Goal: Information Seeking & Learning: Learn about a topic

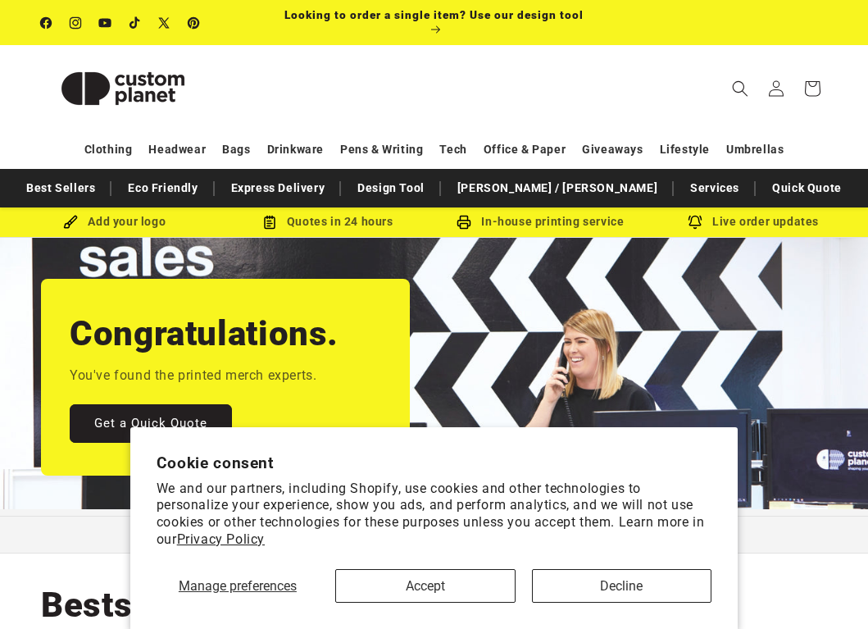
click at [489, 586] on button "Accept" at bounding box center [425, 586] width 180 height 34
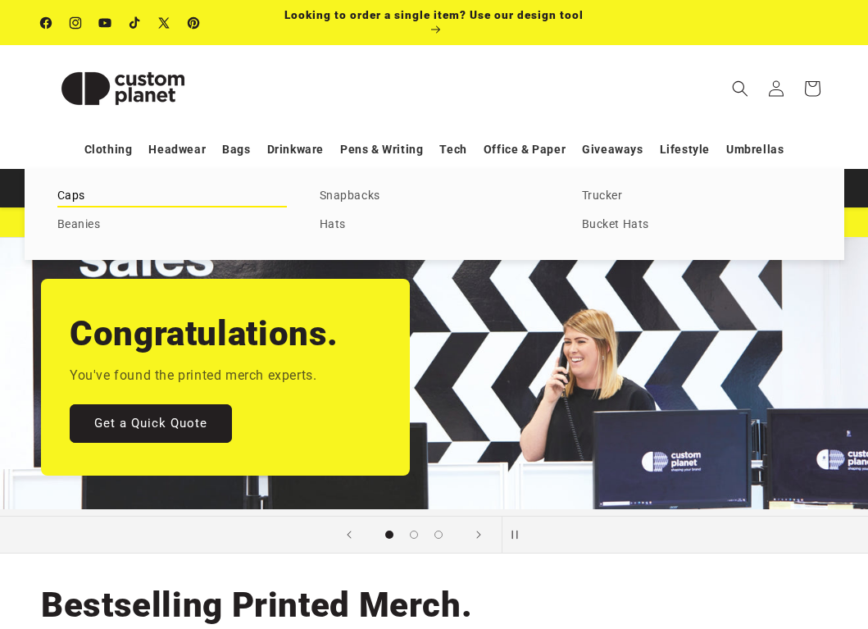
click at [85, 195] on link "Caps" at bounding box center [172, 196] width 230 height 22
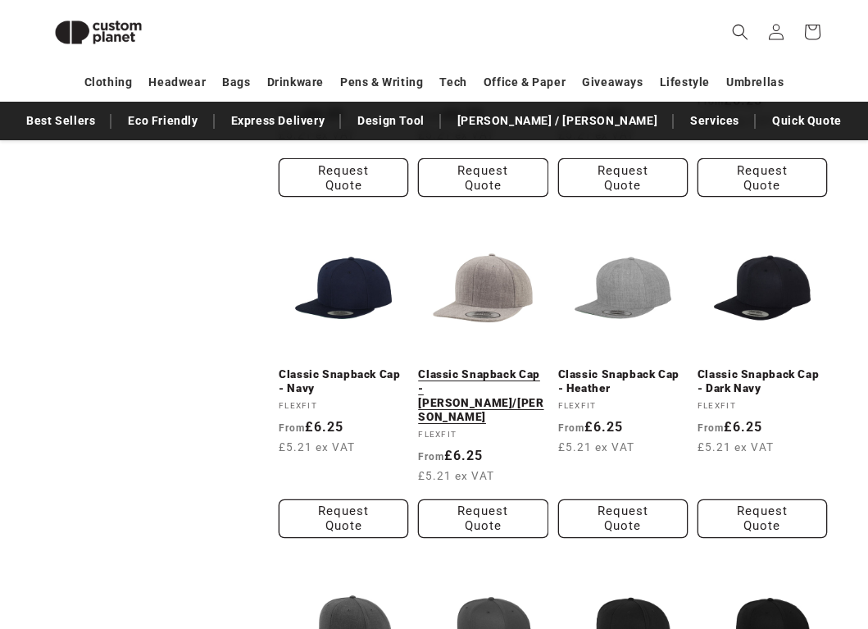
scroll to position [1155, 0]
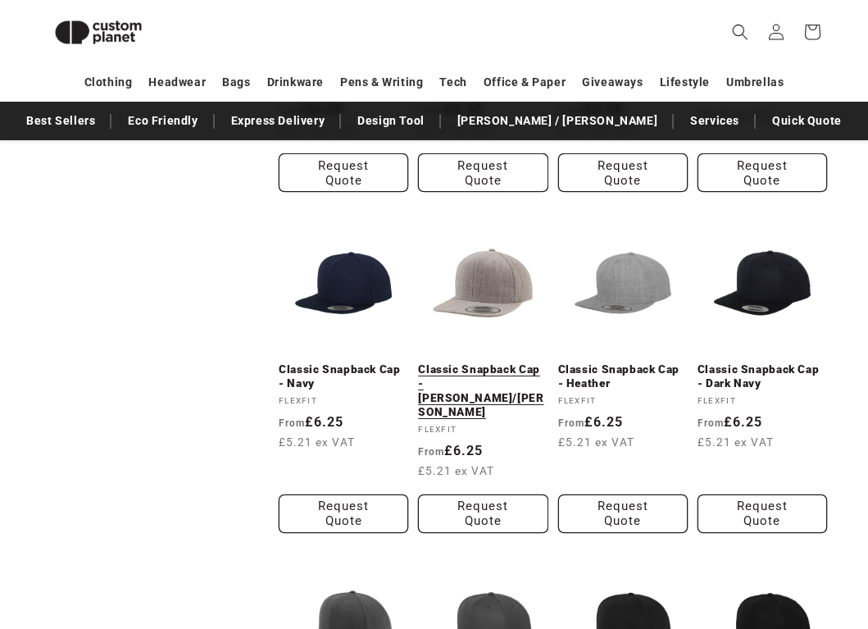
click at [501, 362] on link "Classic Snapback Cap - Heather/Heather" at bounding box center [483, 390] width 130 height 57
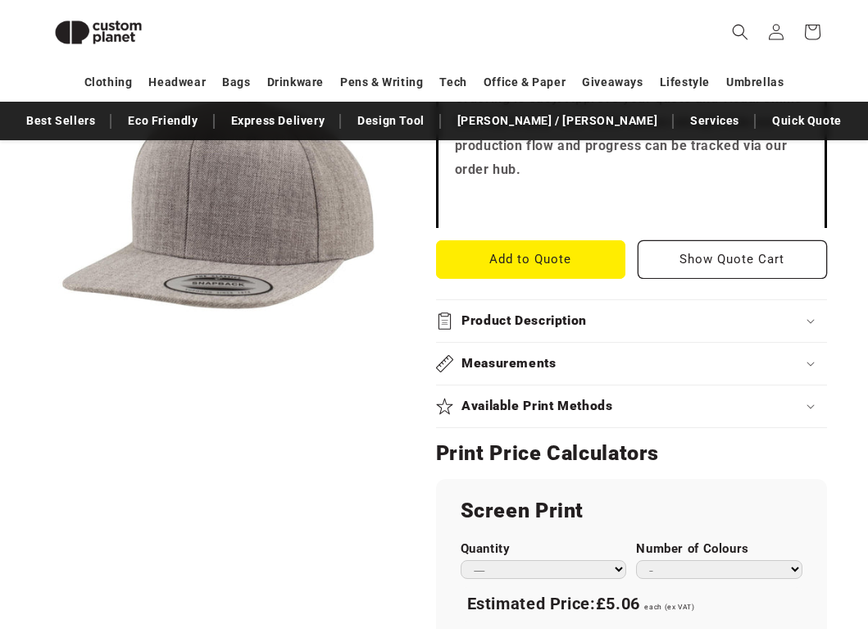
scroll to position [818, 0]
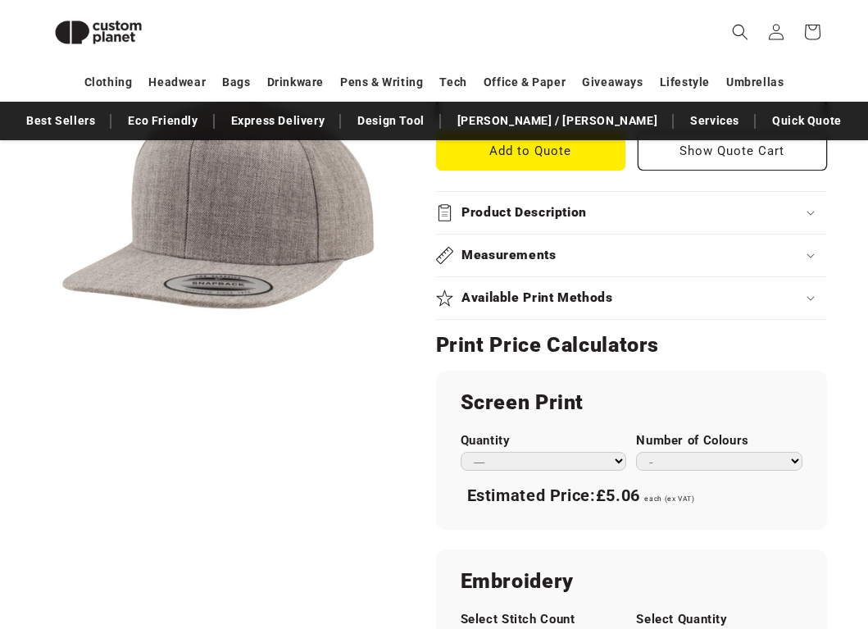
click at [594, 289] on h2 "Available Print Methods" at bounding box center [538, 297] width 152 height 17
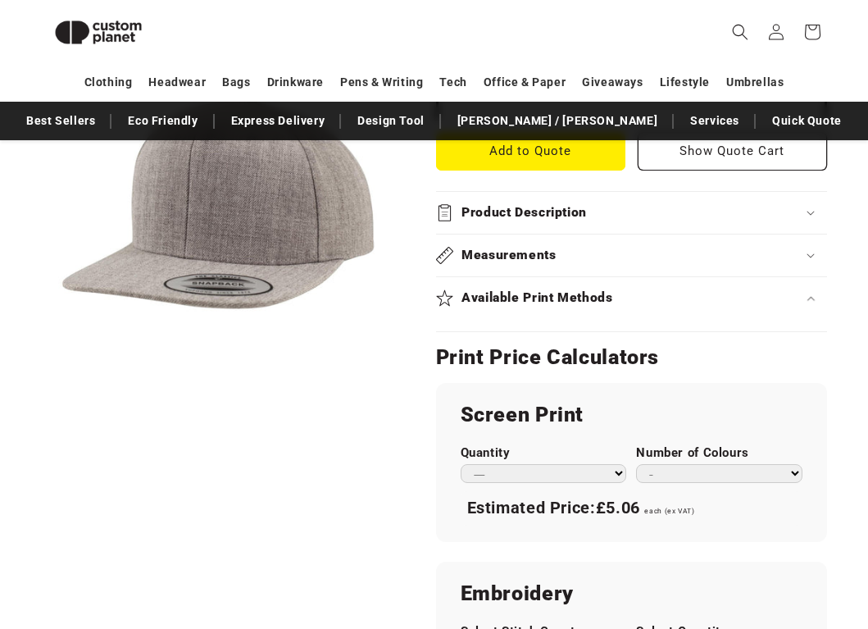
click at [784, 289] on div "Available Print Methods" at bounding box center [631, 297] width 391 height 17
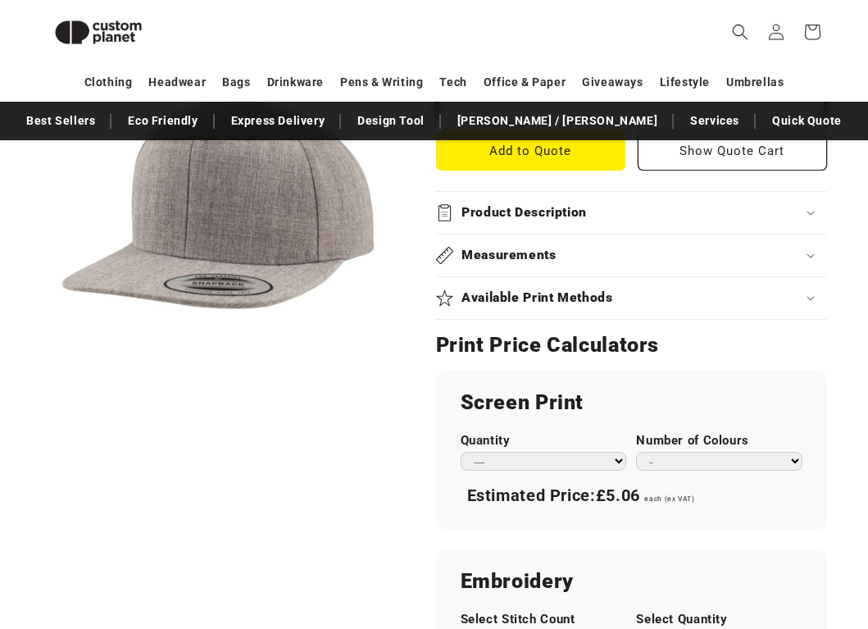
click at [784, 289] on div "Available Print Methods" at bounding box center [631, 297] width 391 height 17
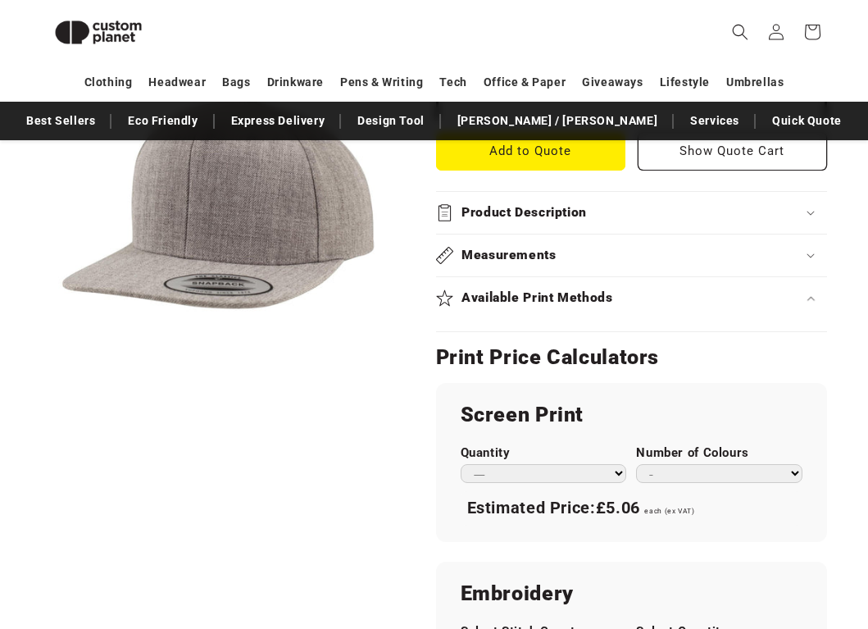
click at [757, 289] on div "Available Print Methods" at bounding box center [631, 297] width 391 height 17
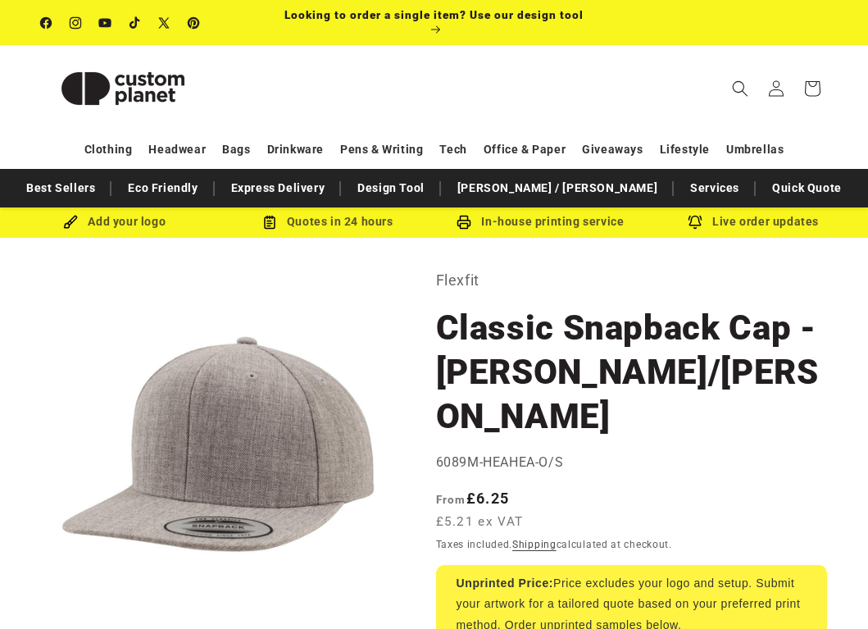
scroll to position [0, 0]
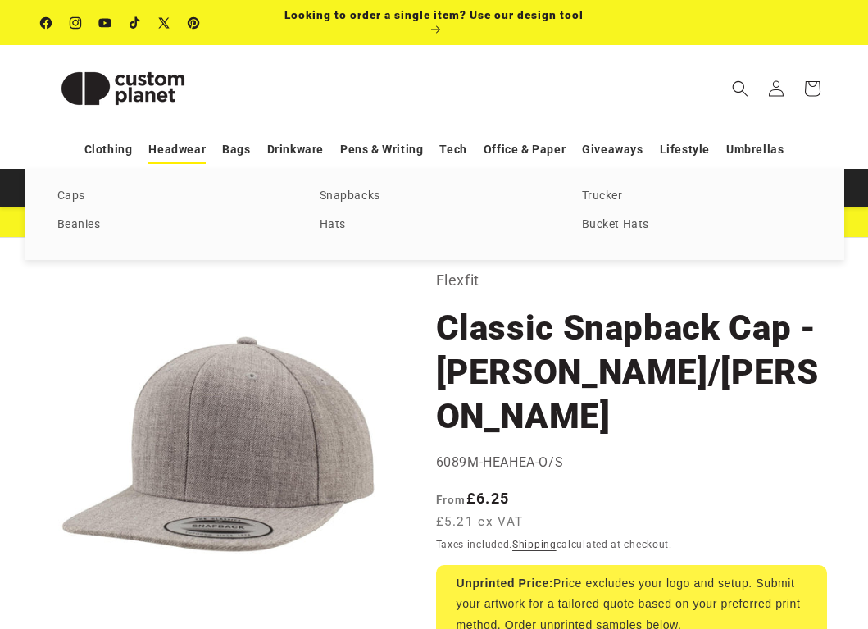
click at [192, 151] on link "Headwear" at bounding box center [176, 149] width 57 height 29
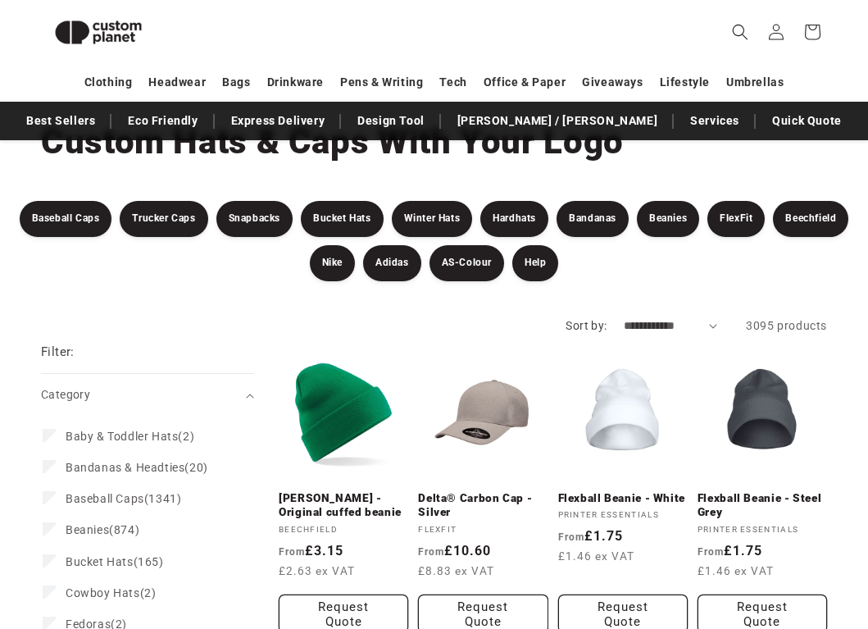
scroll to position [42, 0]
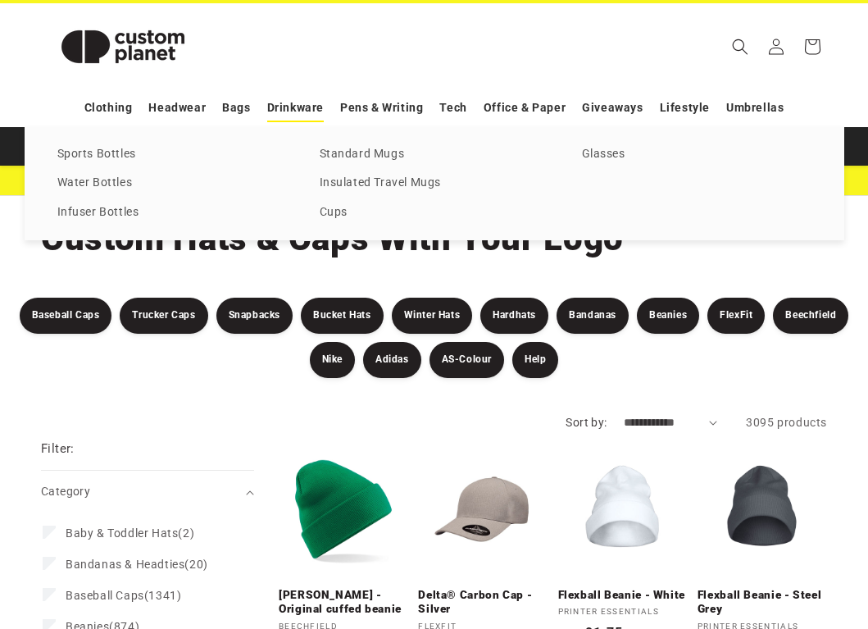
click at [303, 106] on link "Drinkware" at bounding box center [295, 107] width 57 height 29
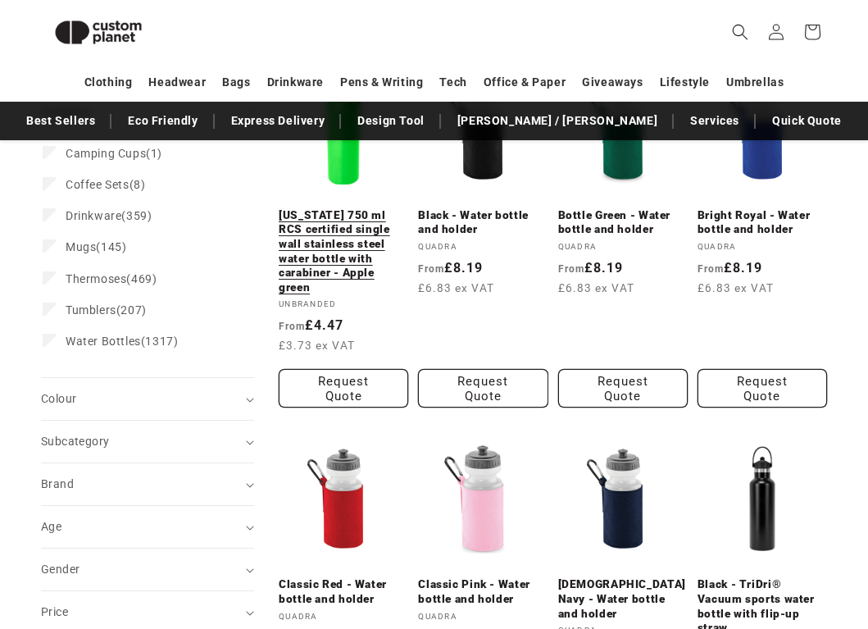
scroll to position [588, 0]
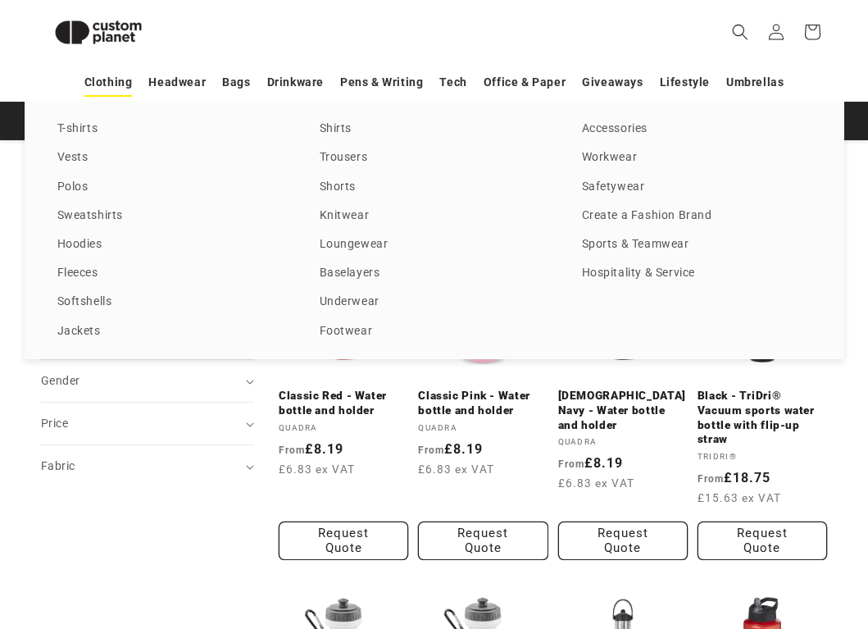
click at [125, 78] on link "Clothing" at bounding box center [108, 82] width 48 height 29
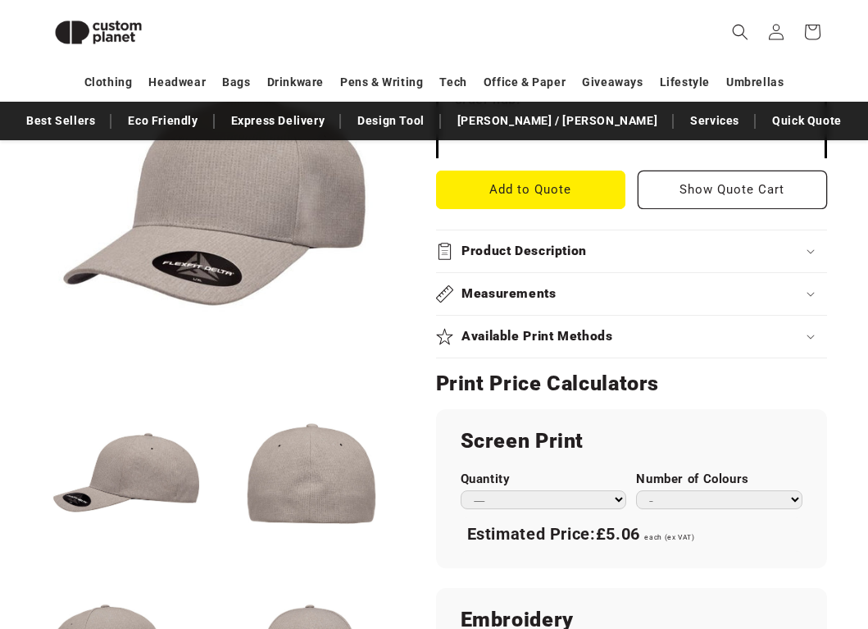
scroll to position [781, 0]
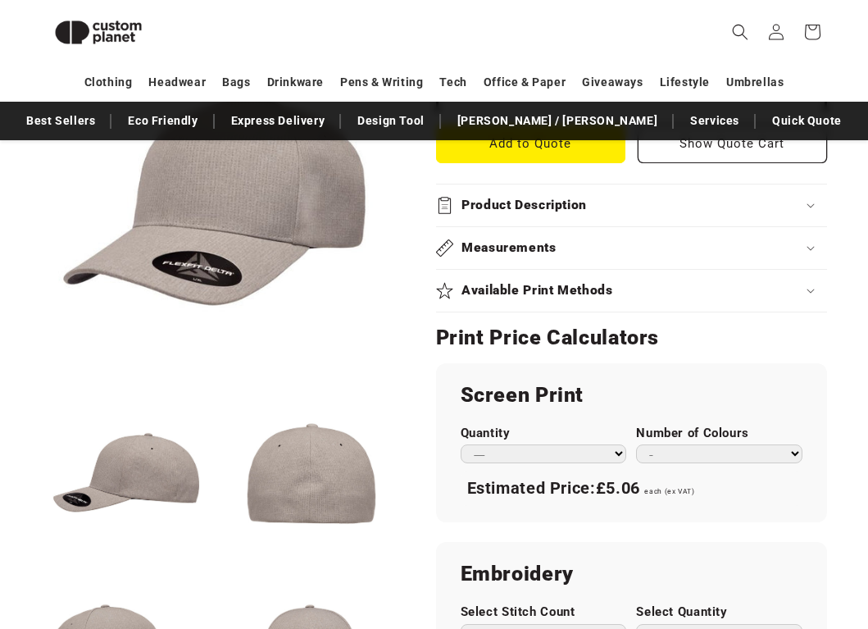
click at [600, 287] on h2 "Available Print Methods" at bounding box center [538, 290] width 152 height 17
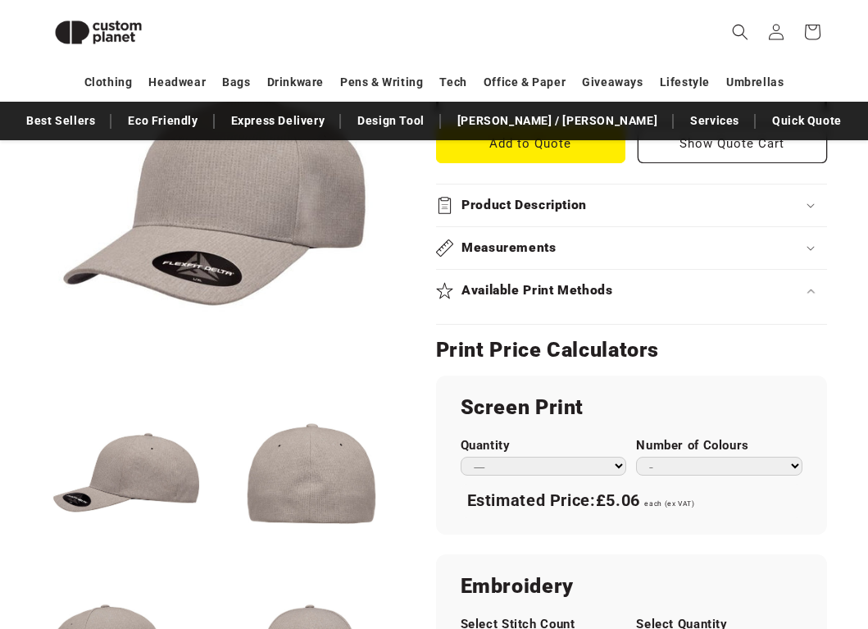
click at [600, 287] on h2 "Available Print Methods" at bounding box center [538, 290] width 152 height 17
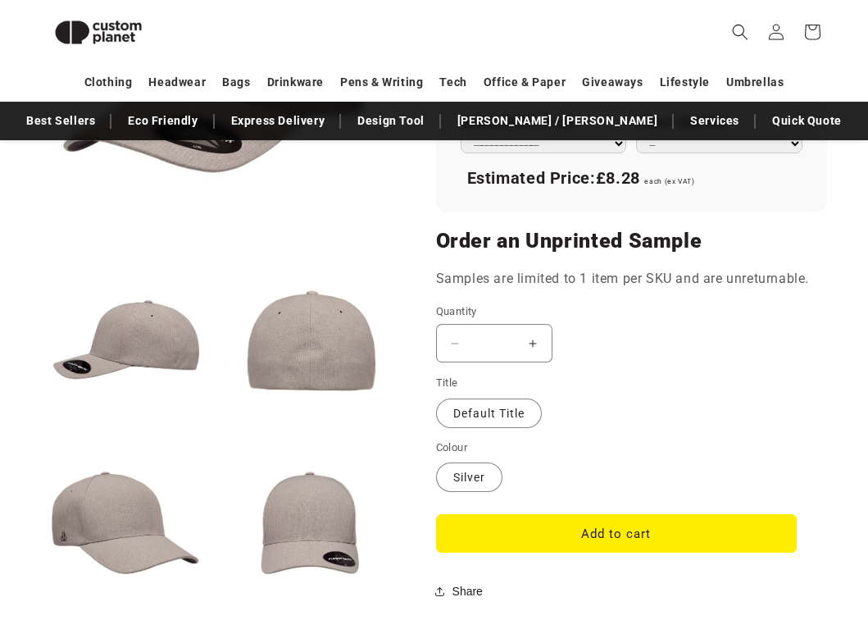
scroll to position [1270, 0]
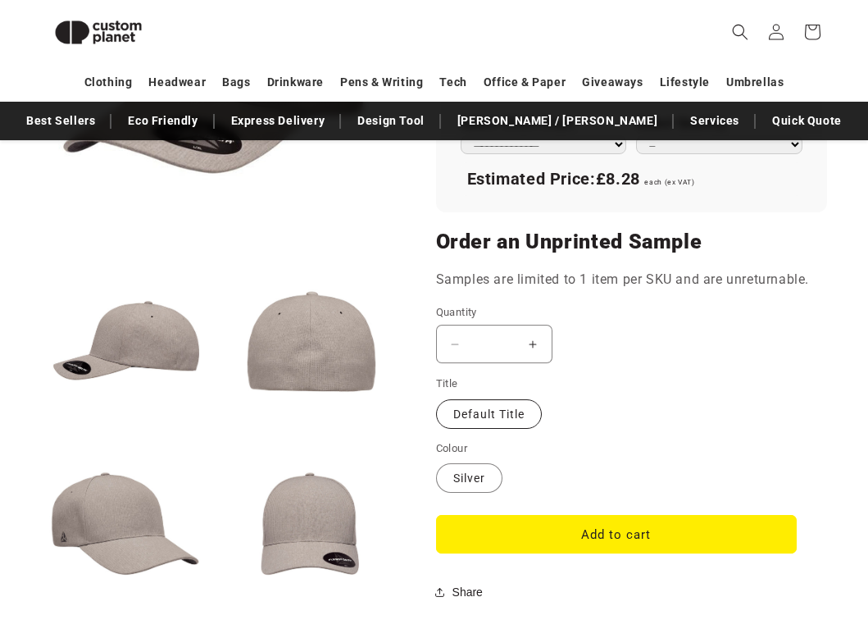
click at [512, 402] on label "Default Title Variant sold out or unavailable" at bounding box center [489, 414] width 106 height 30
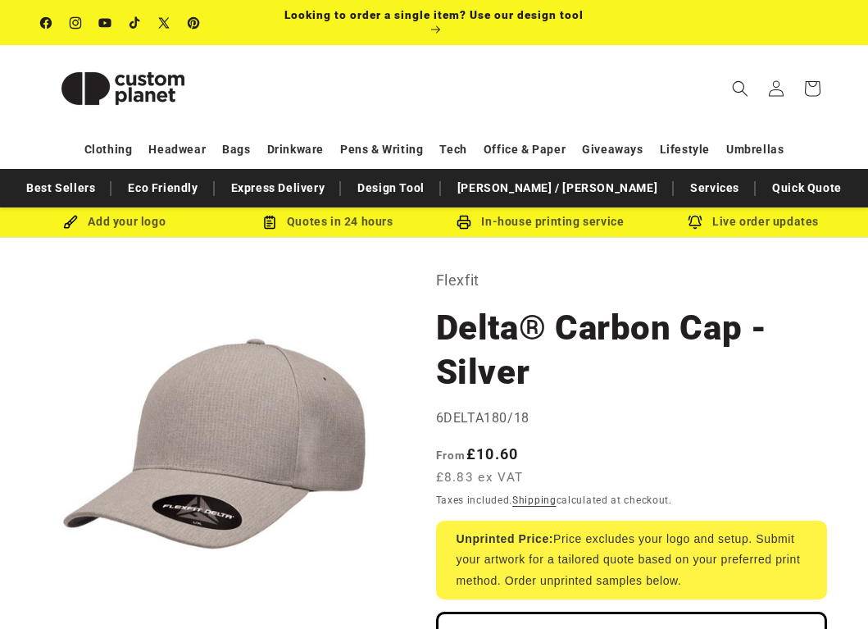
scroll to position [0, 0]
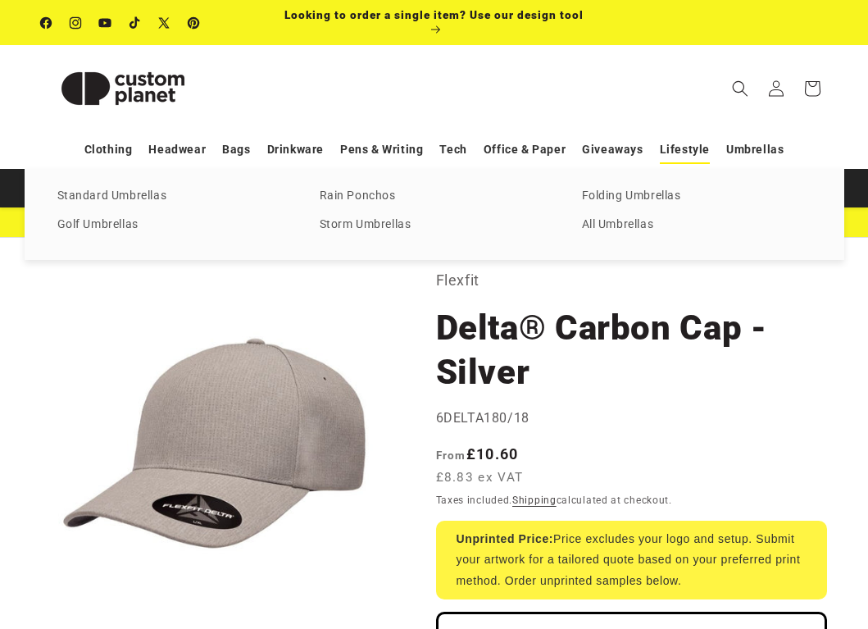
click at [699, 151] on link "Lifestyle" at bounding box center [685, 149] width 50 height 29
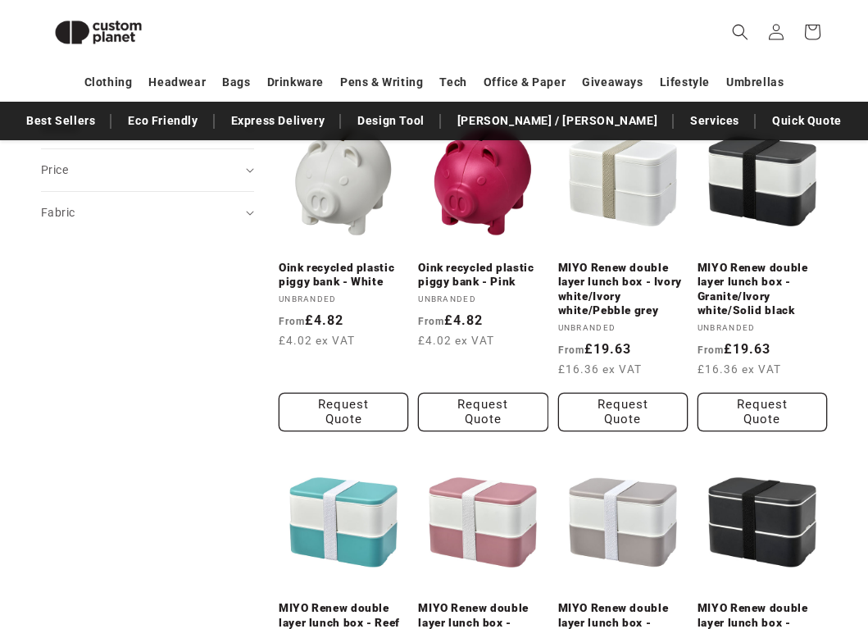
scroll to position [402, 0]
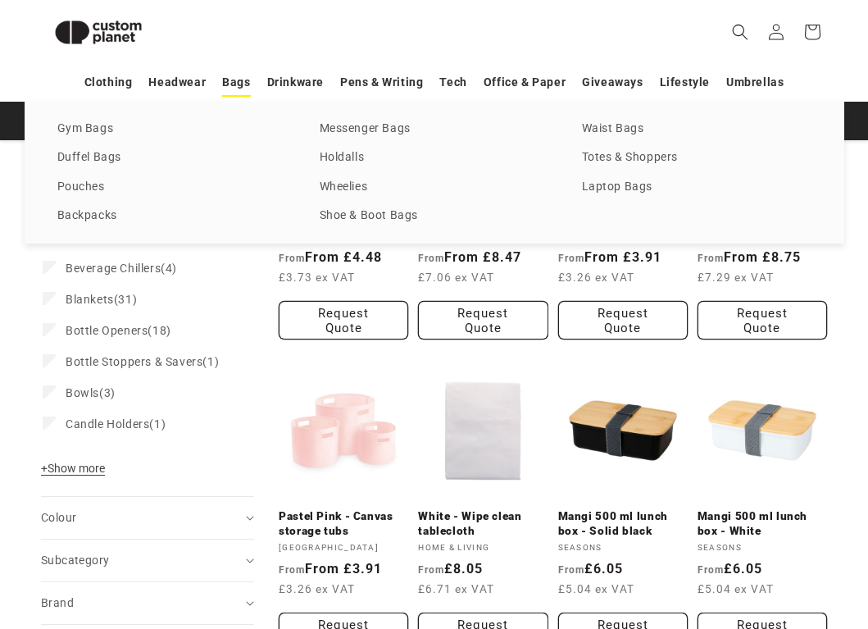
click at [230, 86] on link "Bags" at bounding box center [236, 82] width 28 height 29
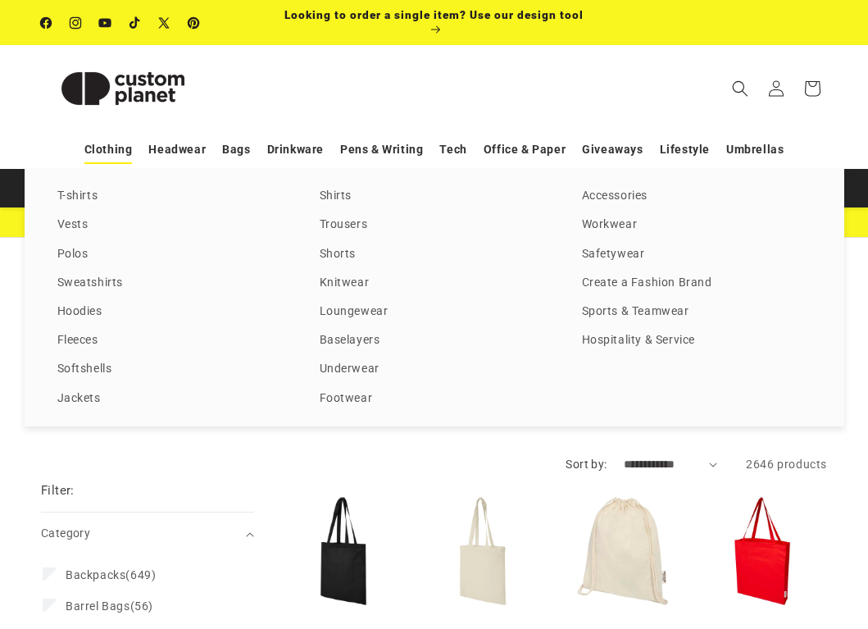
click at [121, 154] on link "Clothing" at bounding box center [108, 149] width 48 height 29
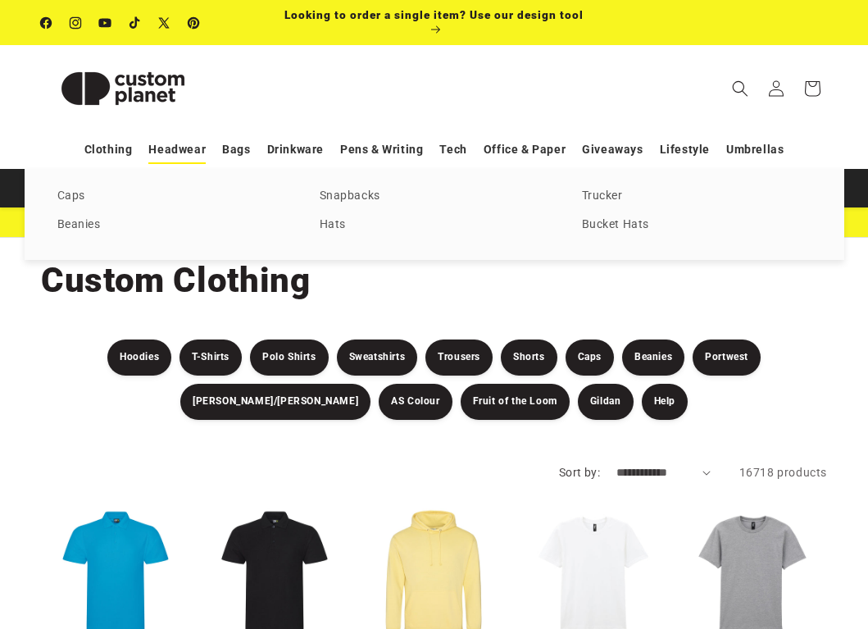
click at [192, 150] on link "Headwear" at bounding box center [176, 149] width 57 height 29
